Goal: Task Accomplishment & Management: Manage account settings

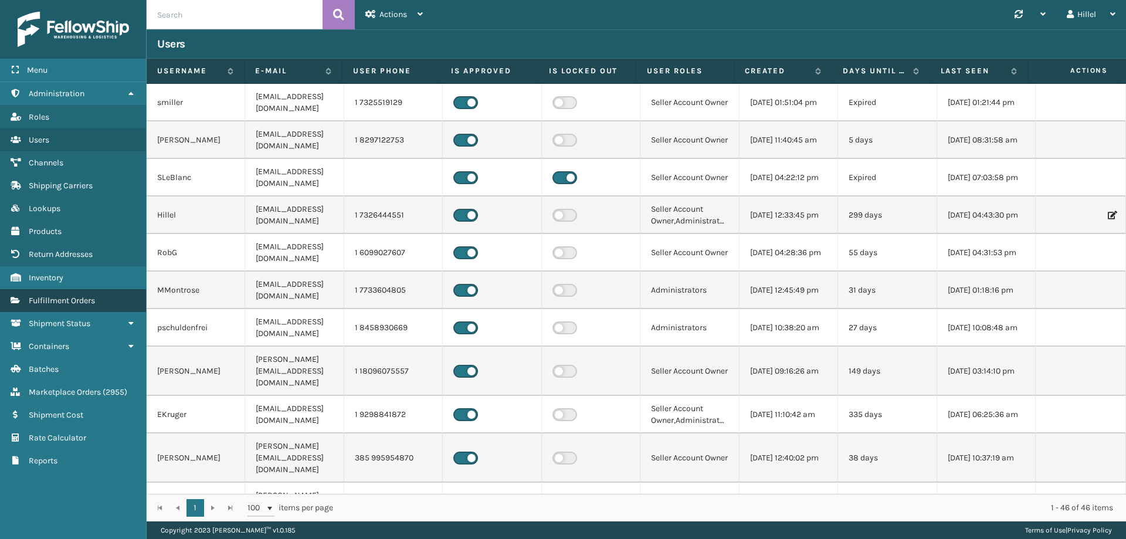
click at [89, 303] on span "Fulfillment Orders" at bounding box center [62, 301] width 66 height 10
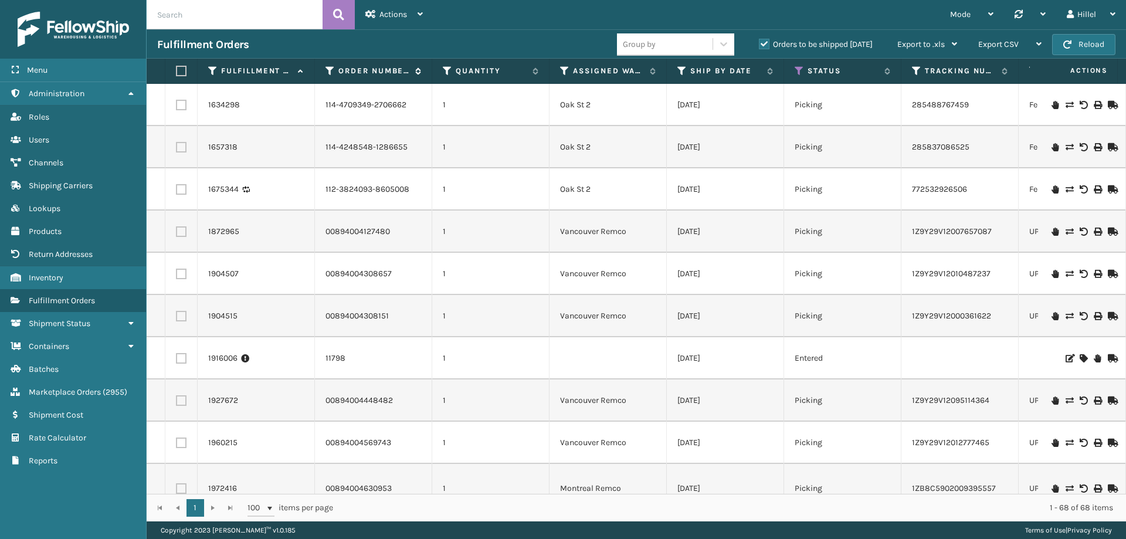
click at [328, 70] on icon at bounding box center [330, 71] width 9 height 11
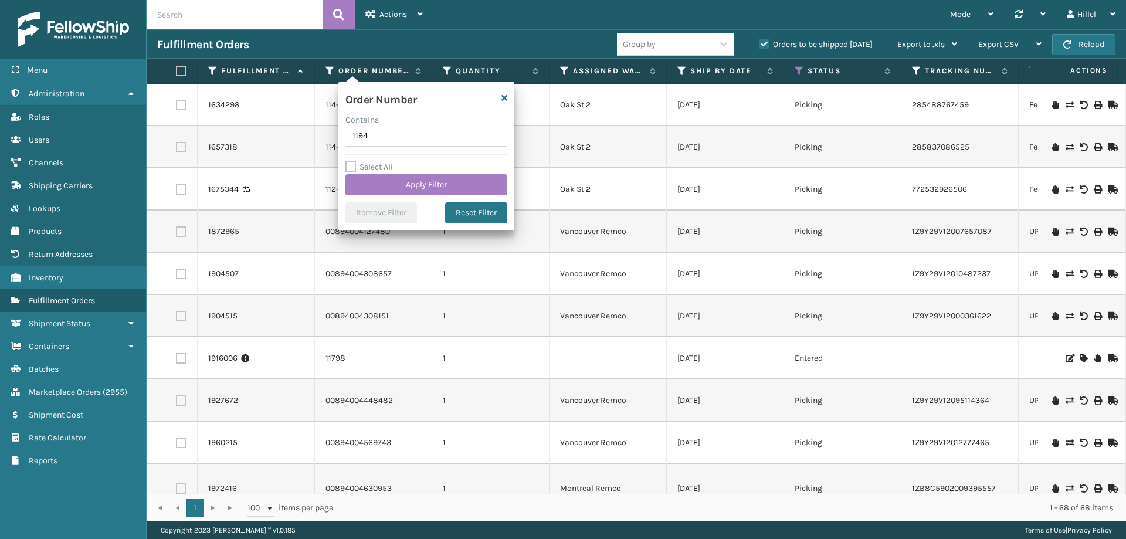
type input "11942"
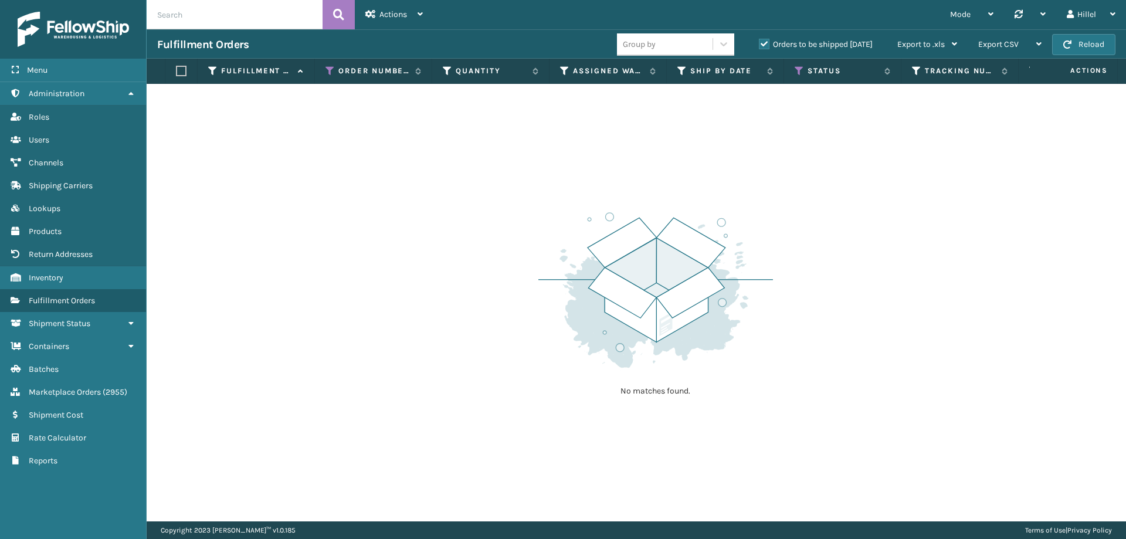
click at [767, 41] on label "Orders to be shipped [DATE]" at bounding box center [816, 44] width 114 height 10
click at [760, 41] on input "Orders to be shipped [DATE]" at bounding box center [759, 42] width 1 height 8
click at [801, 70] on icon at bounding box center [799, 71] width 9 height 11
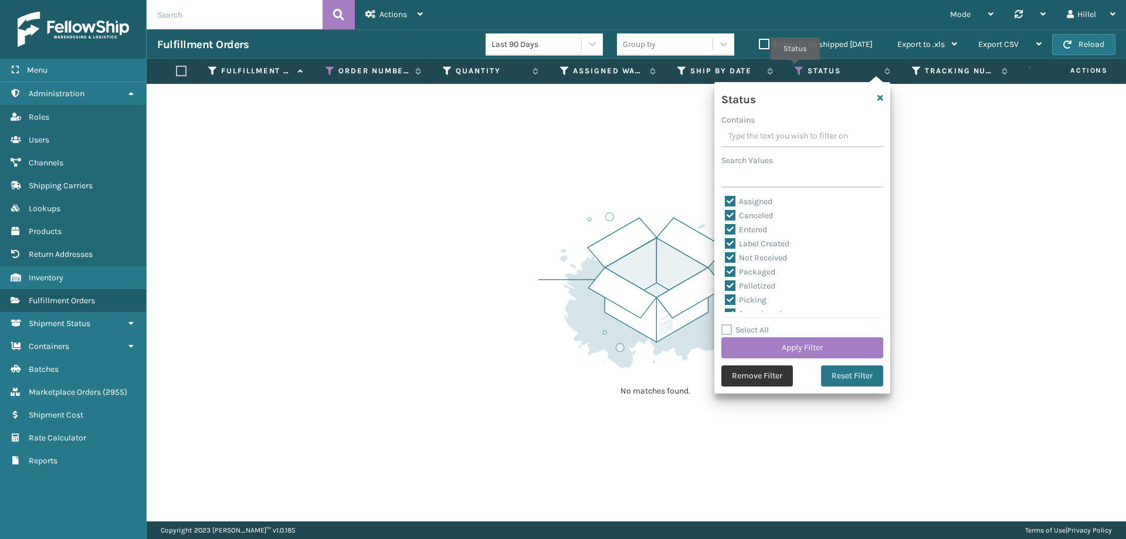
click at [773, 384] on button "Remove Filter" at bounding box center [758, 375] width 72 height 21
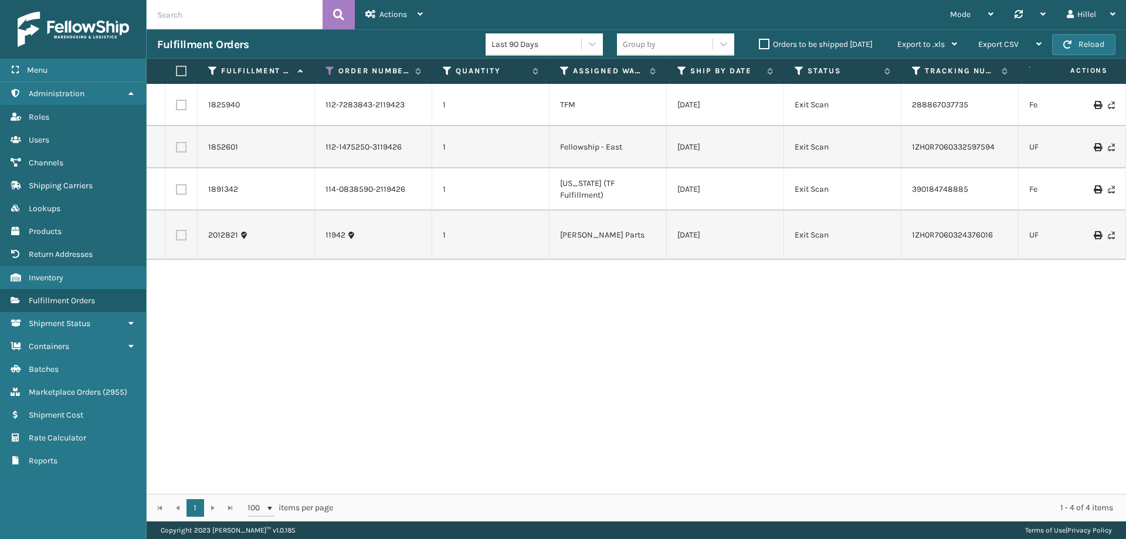
click at [1094, 236] on icon at bounding box center [1097, 235] width 7 height 8
click at [354, 361] on div "1825940 112-7283843-2119423 1 TFM [DATE] Exit Scan 288867037735 FedEx Home Deli…" at bounding box center [637, 289] width 980 height 410
click at [782, 42] on label "Orders to be shipped [DATE]" at bounding box center [816, 44] width 114 height 10
click at [760, 42] on input "Orders to be shipped [DATE]" at bounding box center [759, 42] width 1 height 8
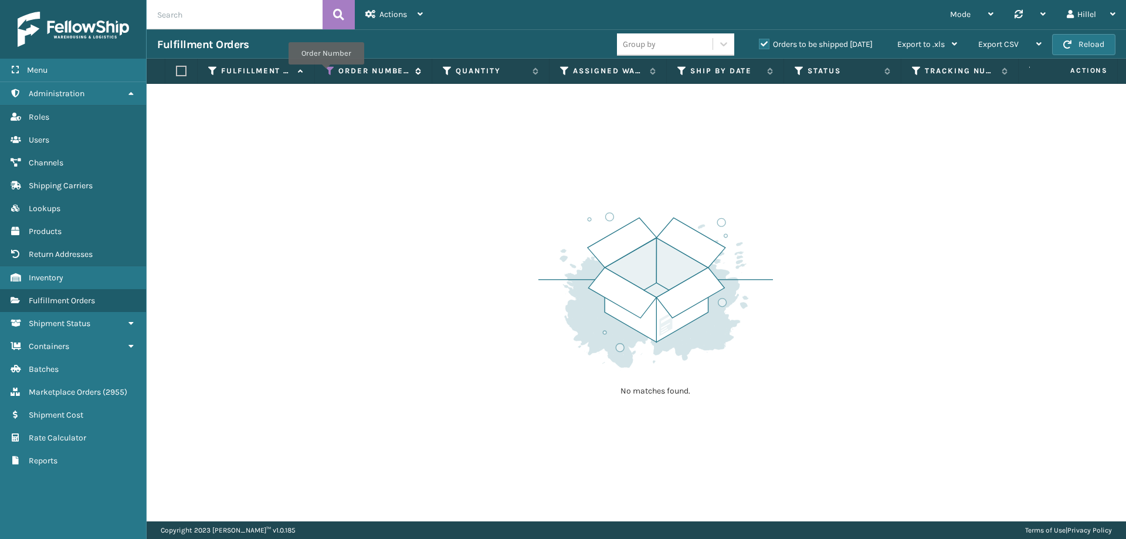
click at [326, 73] on icon at bounding box center [330, 71] width 9 height 11
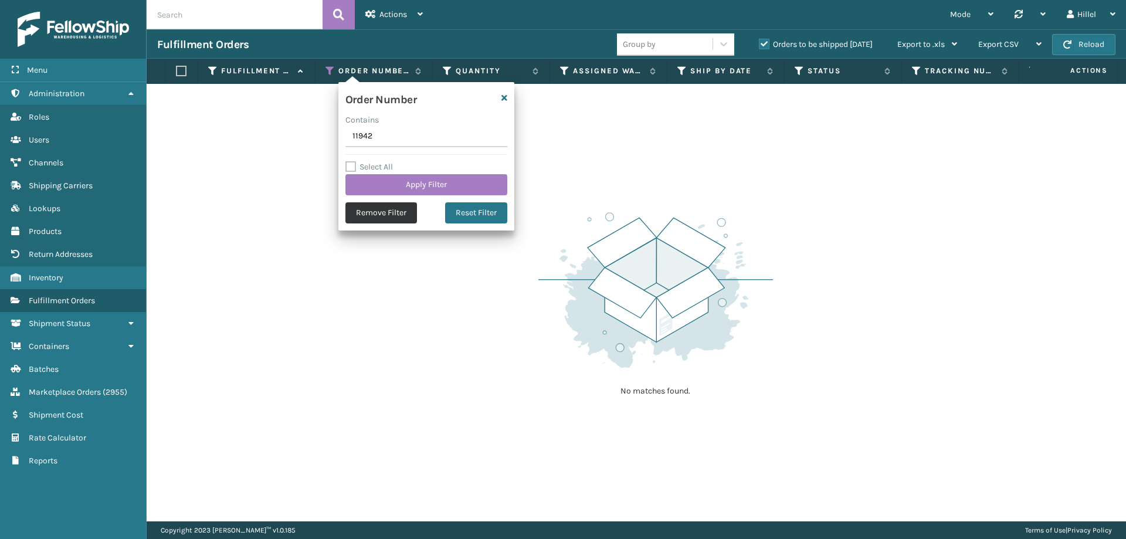
click at [359, 216] on button "Remove Filter" at bounding box center [382, 212] width 72 height 21
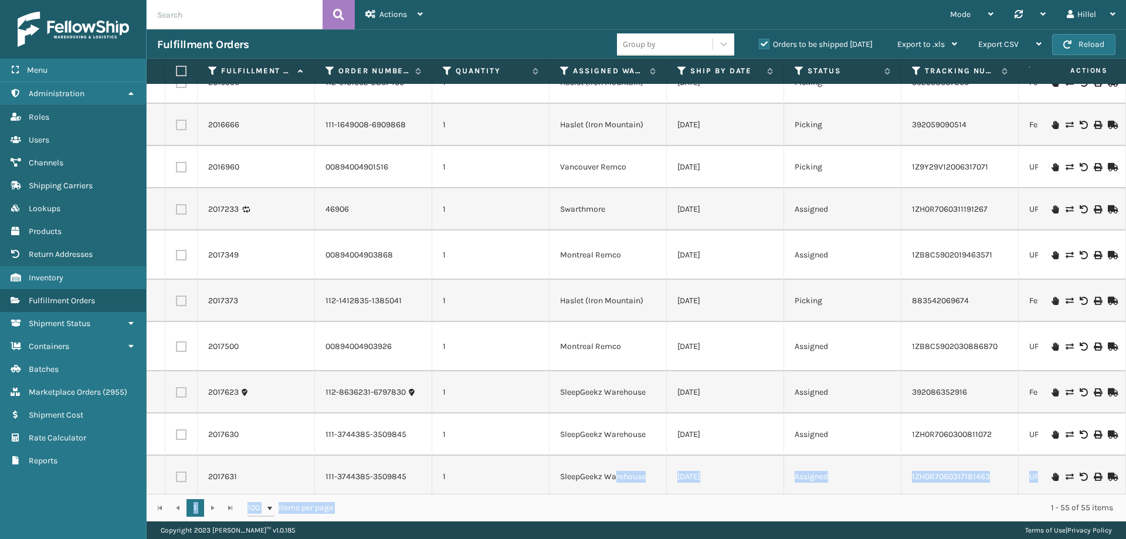
drag, startPoint x: 581, startPoint y: 494, endPoint x: 615, endPoint y: 493, distance: 33.5
click at [615, 493] on div "Fulfillment Order Id Order Number Quantity Assigned Warehouse Ship By Date Stat…" at bounding box center [637, 290] width 980 height 463
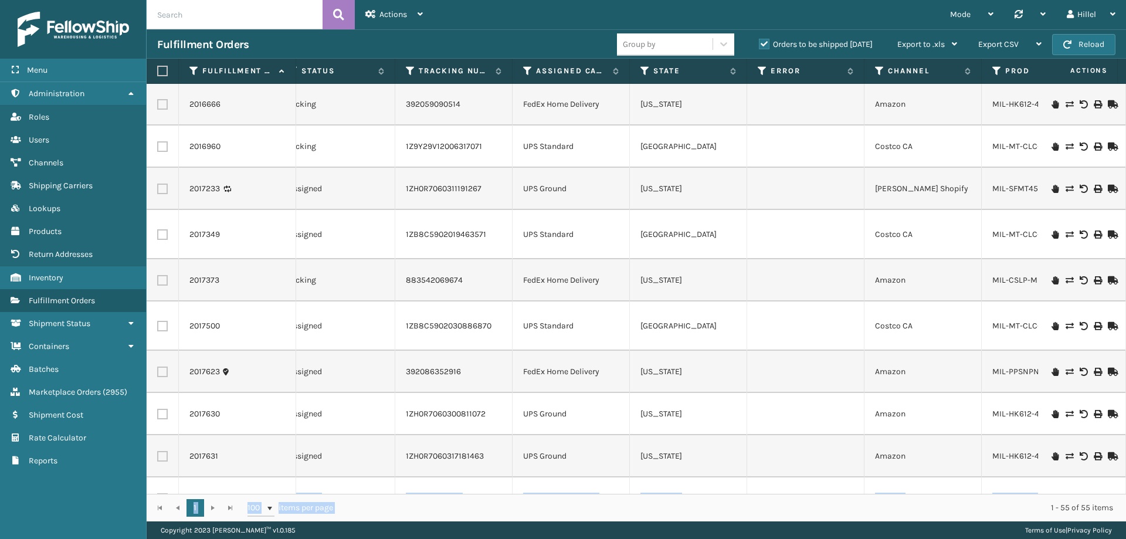
scroll to position [0, 1115]
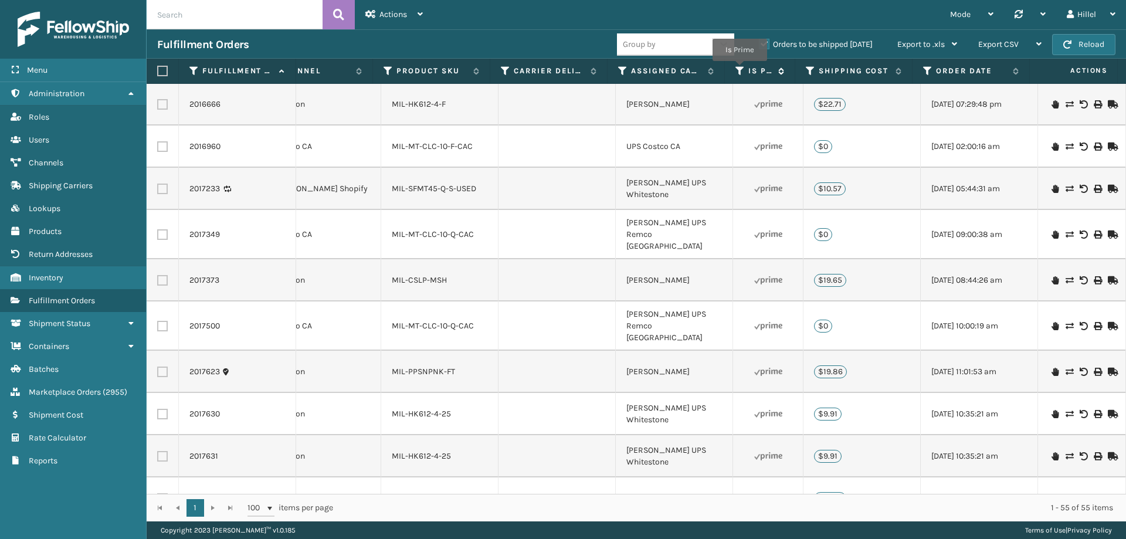
click at [740, 69] on icon at bounding box center [740, 71] width 9 height 11
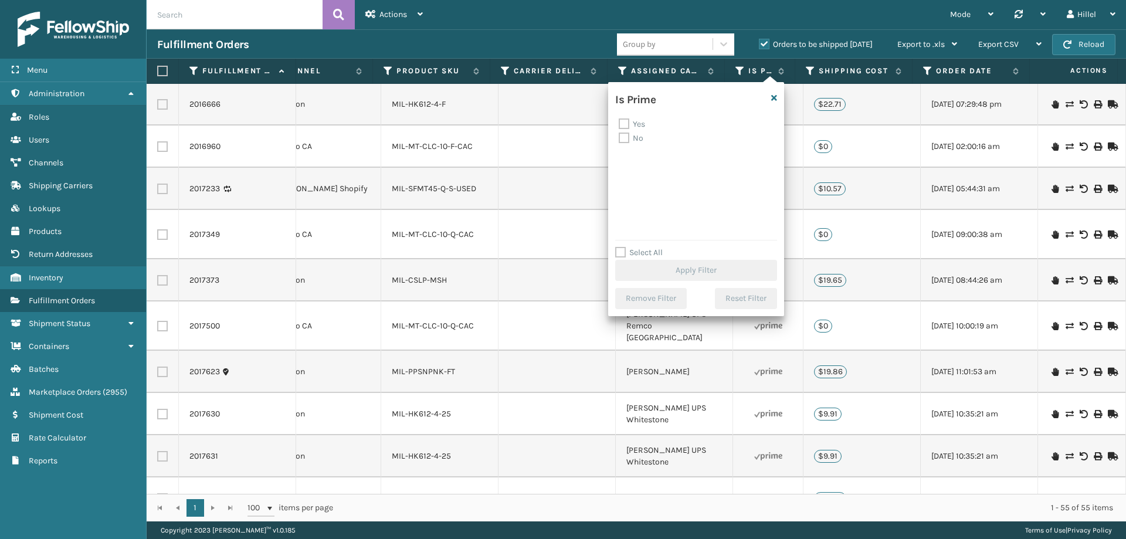
click at [631, 126] on label "Yes" at bounding box center [632, 124] width 26 height 10
click at [619, 125] on input "Yes" at bounding box center [619, 121] width 1 height 8
checkbox input "true"
click at [703, 265] on button "Apply Filter" at bounding box center [696, 270] width 162 height 21
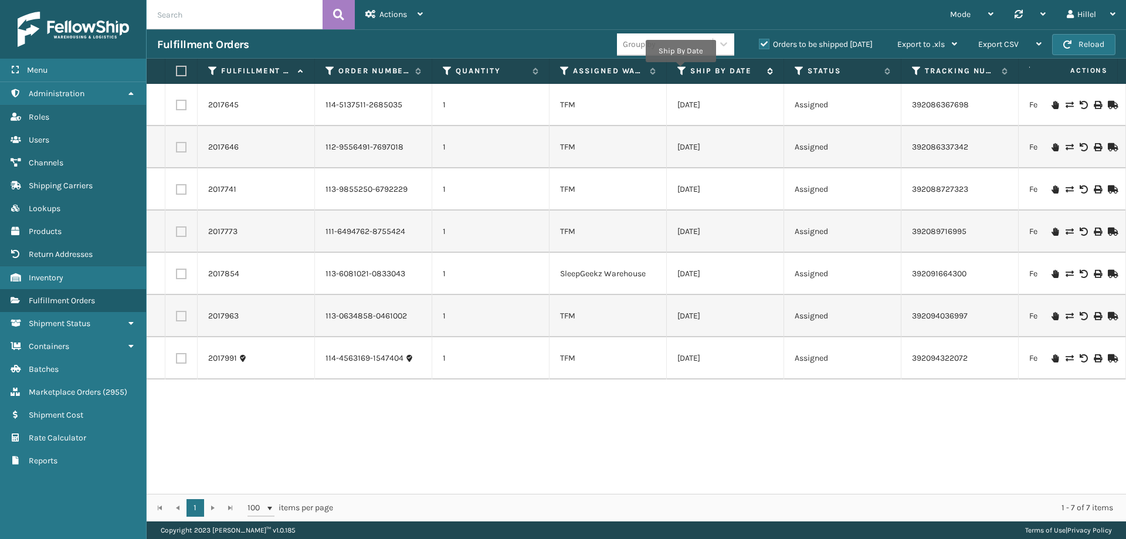
click at [680, 70] on icon at bounding box center [682, 71] width 9 height 11
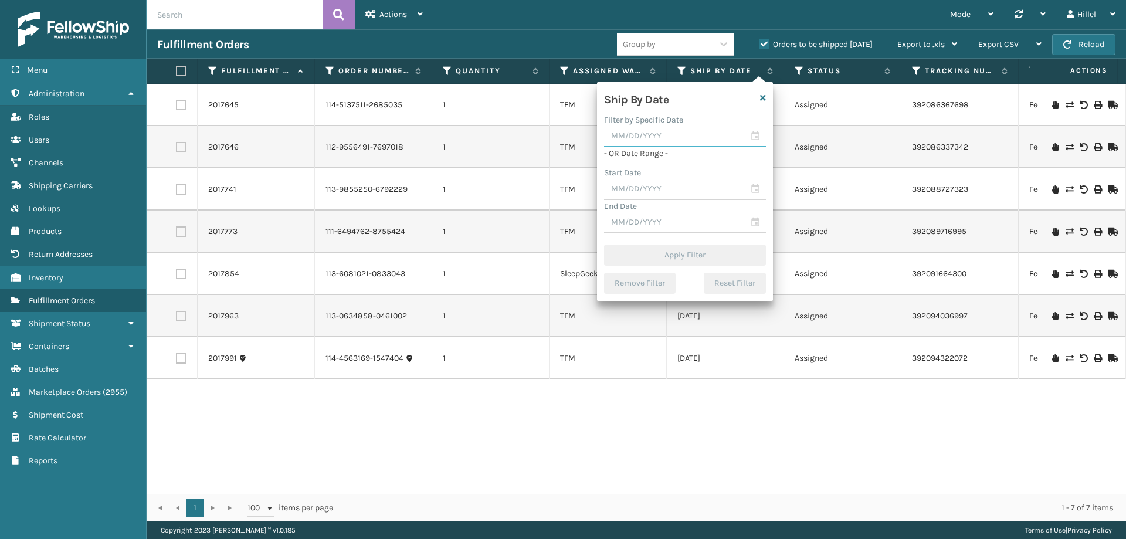
click at [660, 138] on input "text" at bounding box center [685, 136] width 162 height 21
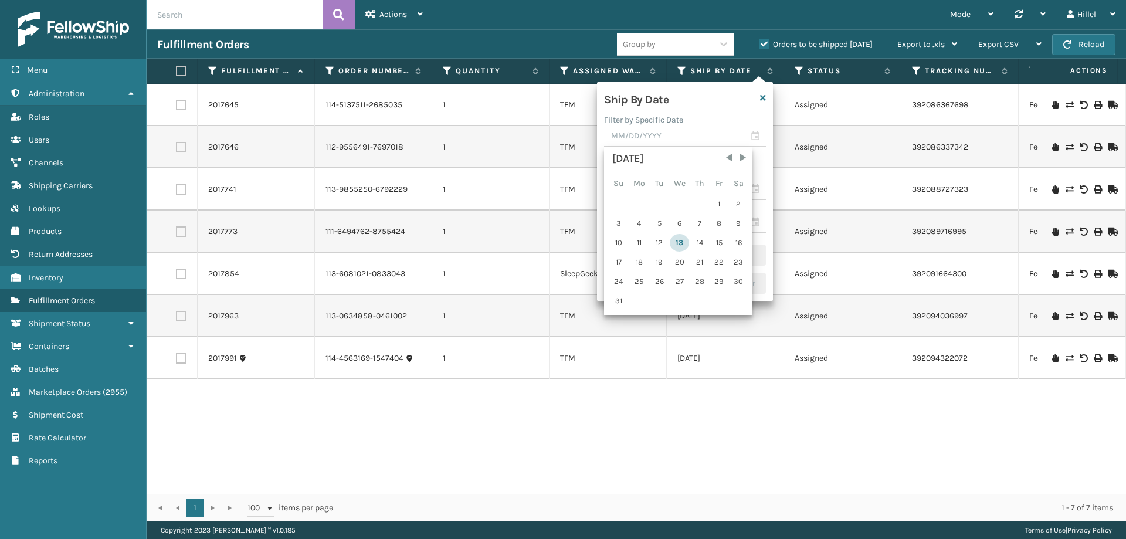
click at [673, 242] on div "13" at bounding box center [679, 243] width 19 height 18
type input "[DATE]"
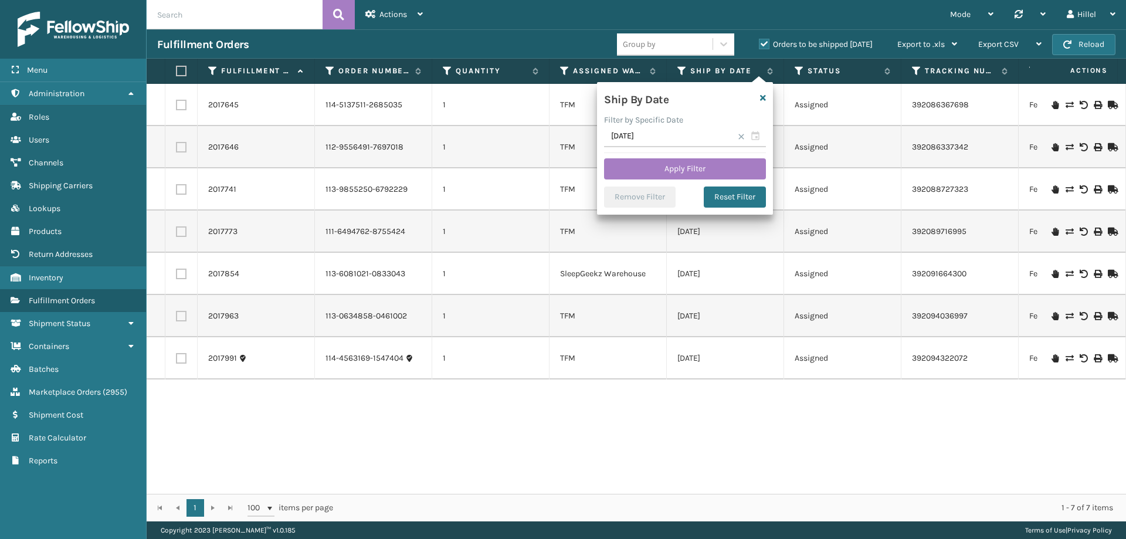
click at [693, 151] on div "Ship By Date Filter by Specific Date [DATE] Apply Filter Remove Filter Reset Fi…" at bounding box center [685, 148] width 176 height 133
click at [693, 163] on button "Apply Filter" at bounding box center [685, 168] width 162 height 21
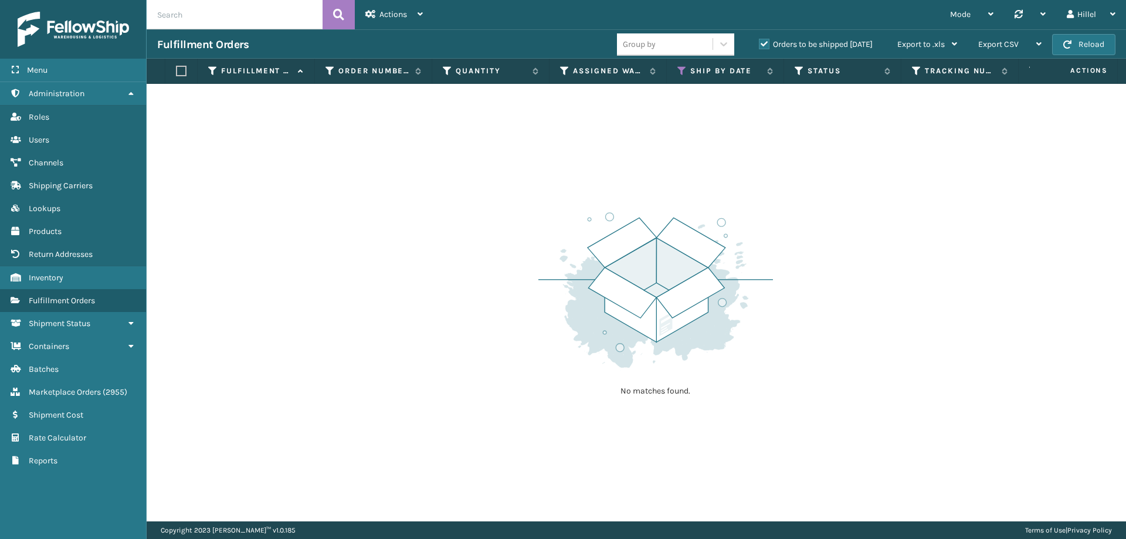
click at [784, 43] on label "Orders to be shipped [DATE]" at bounding box center [816, 44] width 114 height 10
click at [760, 43] on input "Orders to be shipped [DATE]" at bounding box center [759, 42] width 1 height 8
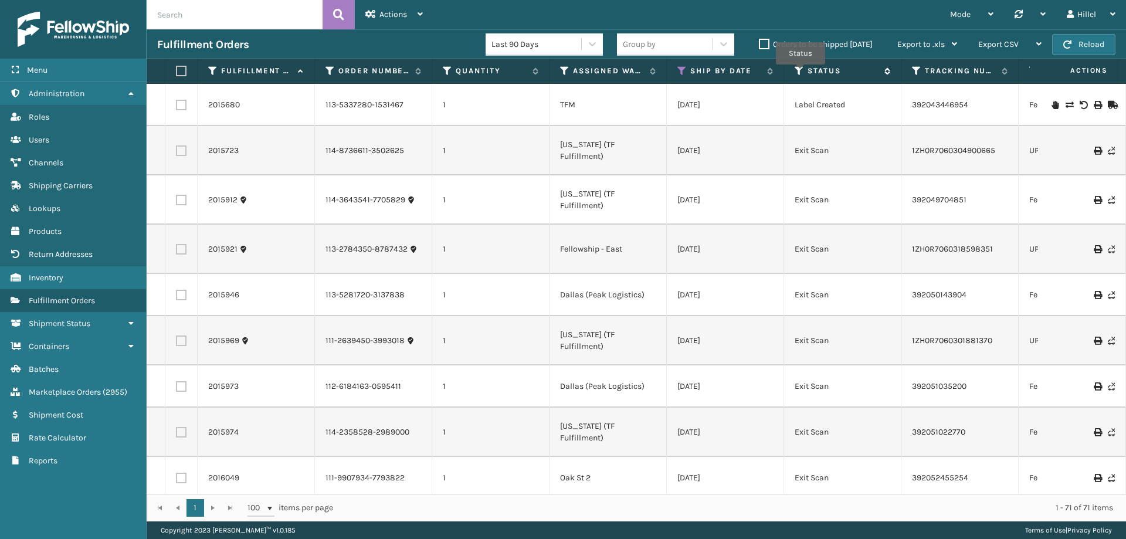
click at [801, 73] on icon at bounding box center [799, 71] width 9 height 11
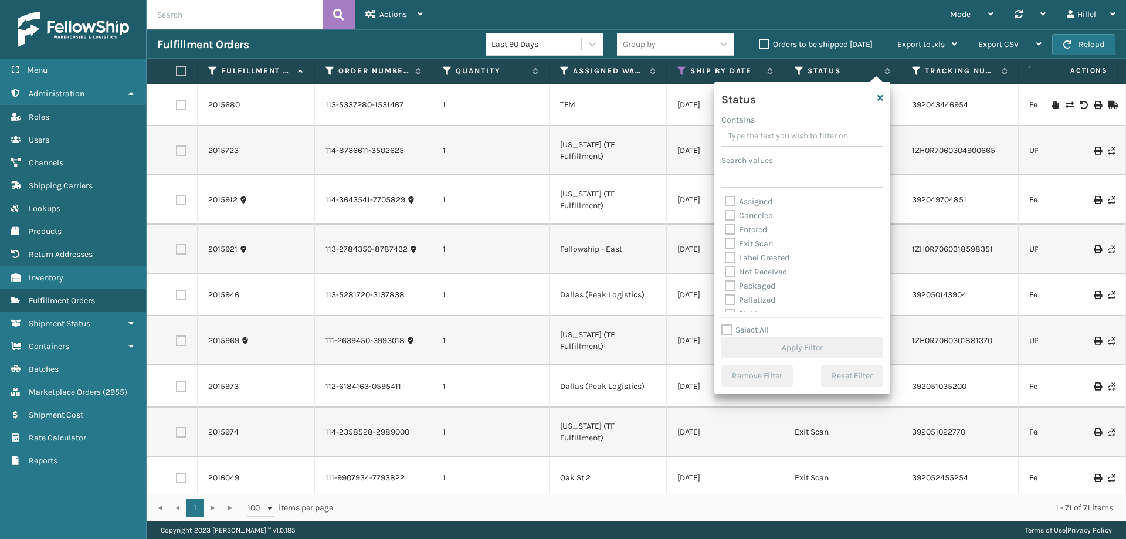
click at [752, 334] on label "Select All" at bounding box center [746, 330] width 48 height 10
click at [752, 324] on input "Select All" at bounding box center [810, 323] width 176 height 1
checkbox input "true"
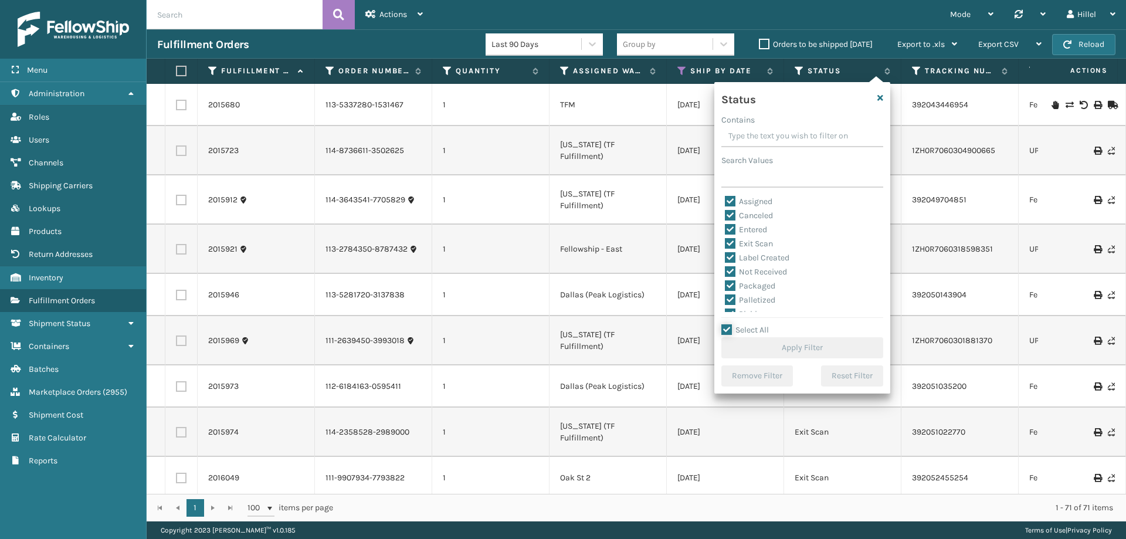
checkbox input "true"
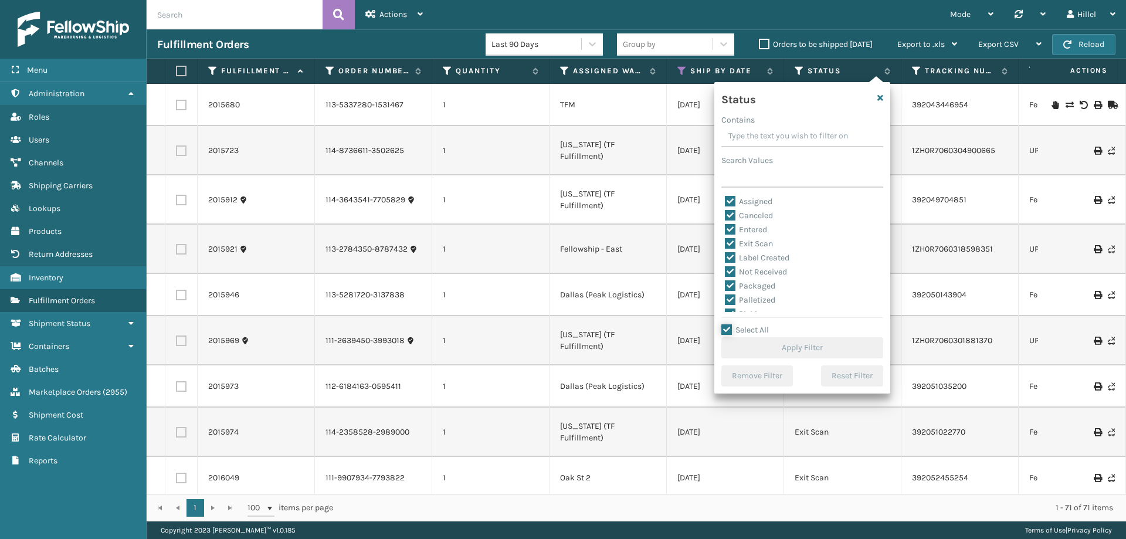
checkbox input "true"
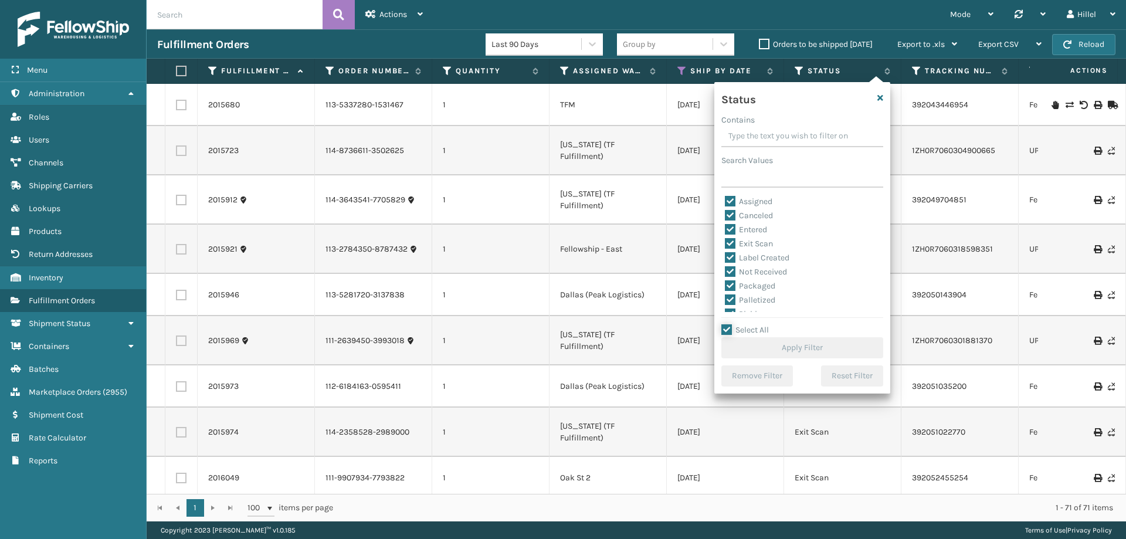
checkbox input "true"
click at [773, 258] on label "Label Created" at bounding box center [757, 258] width 65 height 10
click at [726, 258] on input "Label Created" at bounding box center [725, 255] width 1 height 8
checkbox input "false"
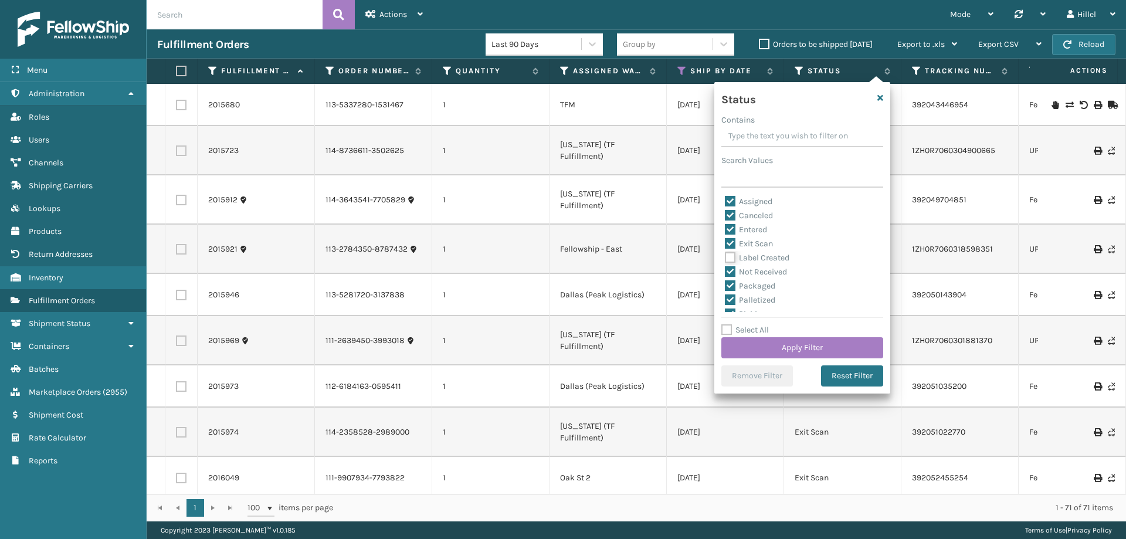
checkbox input "false"
click at [754, 245] on label "Exit Scan" at bounding box center [749, 244] width 48 height 10
click at [726, 245] on input "Exit Scan" at bounding box center [725, 241] width 1 height 8
checkbox input "false"
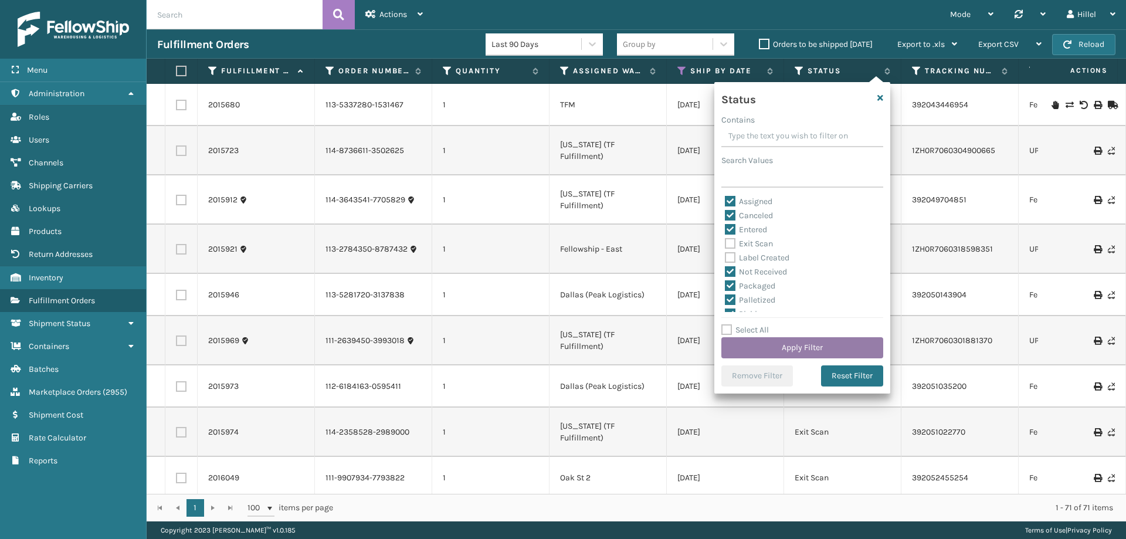
click at [809, 343] on button "Apply Filter" at bounding box center [803, 347] width 162 height 21
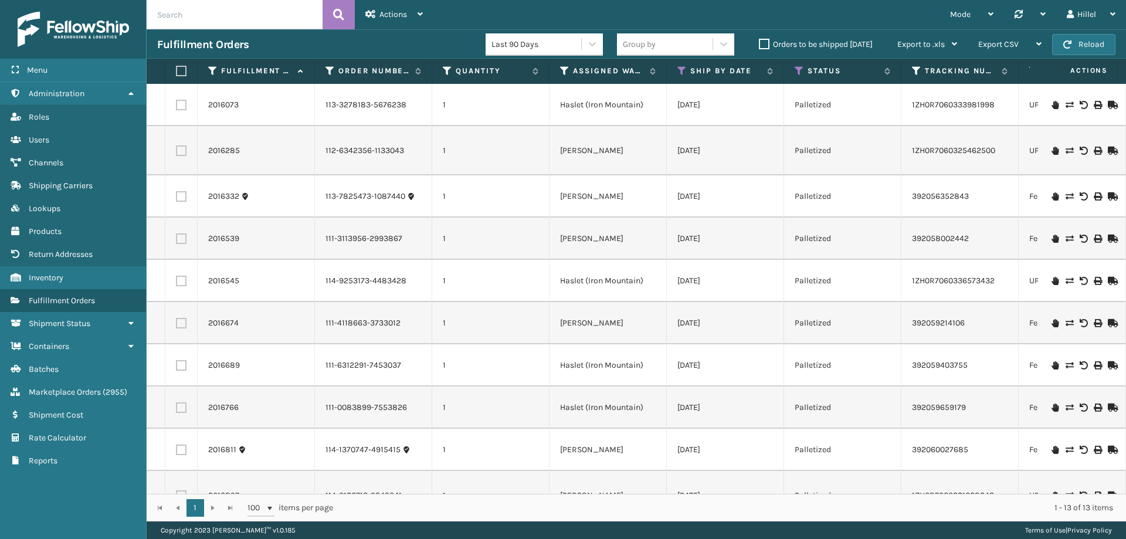
scroll to position [0, 1115]
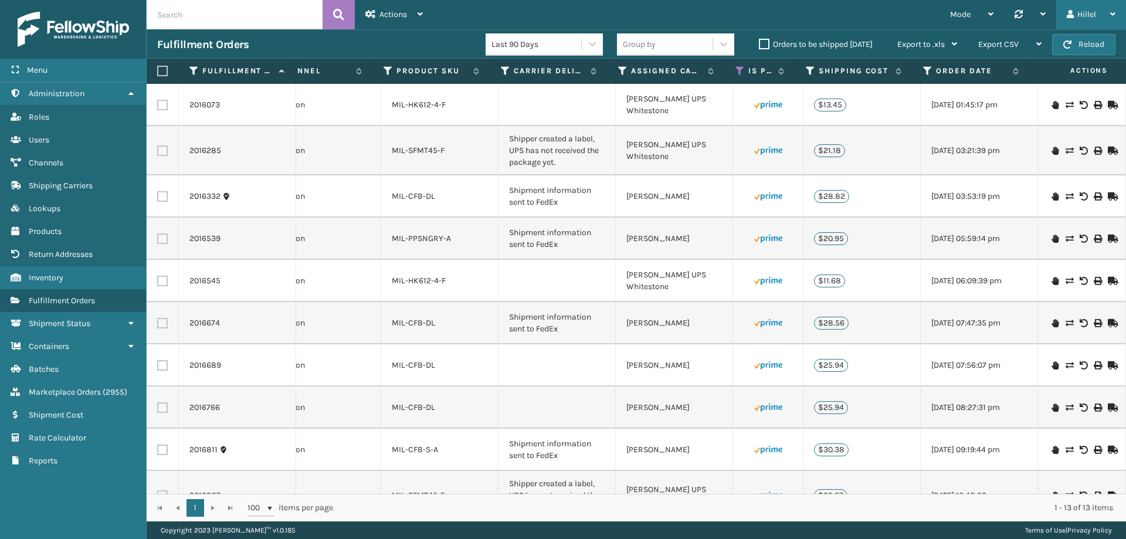
click at [1071, 13] on icon at bounding box center [1070, 14] width 7 height 8
click at [1024, 31] on li "Log Out" at bounding box center [1046, 46] width 157 height 32
